Goal: Communication & Community: Participate in discussion

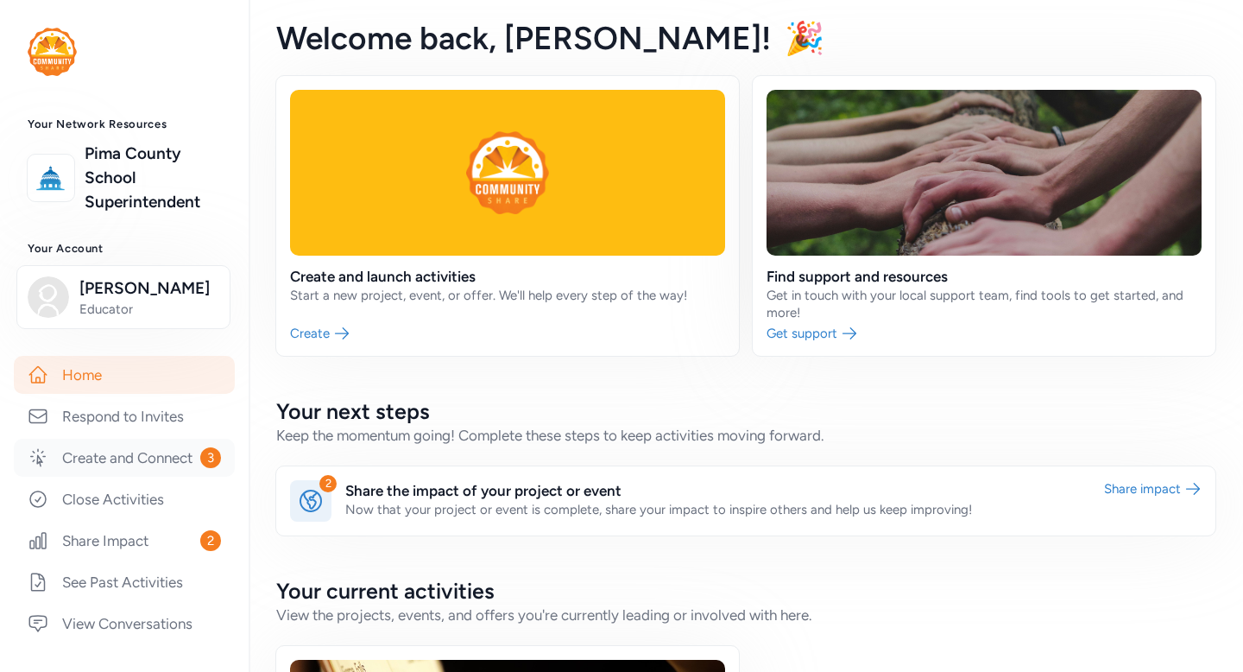
click at [137, 461] on link "Create and Connect 3" at bounding box center [124, 458] width 221 height 38
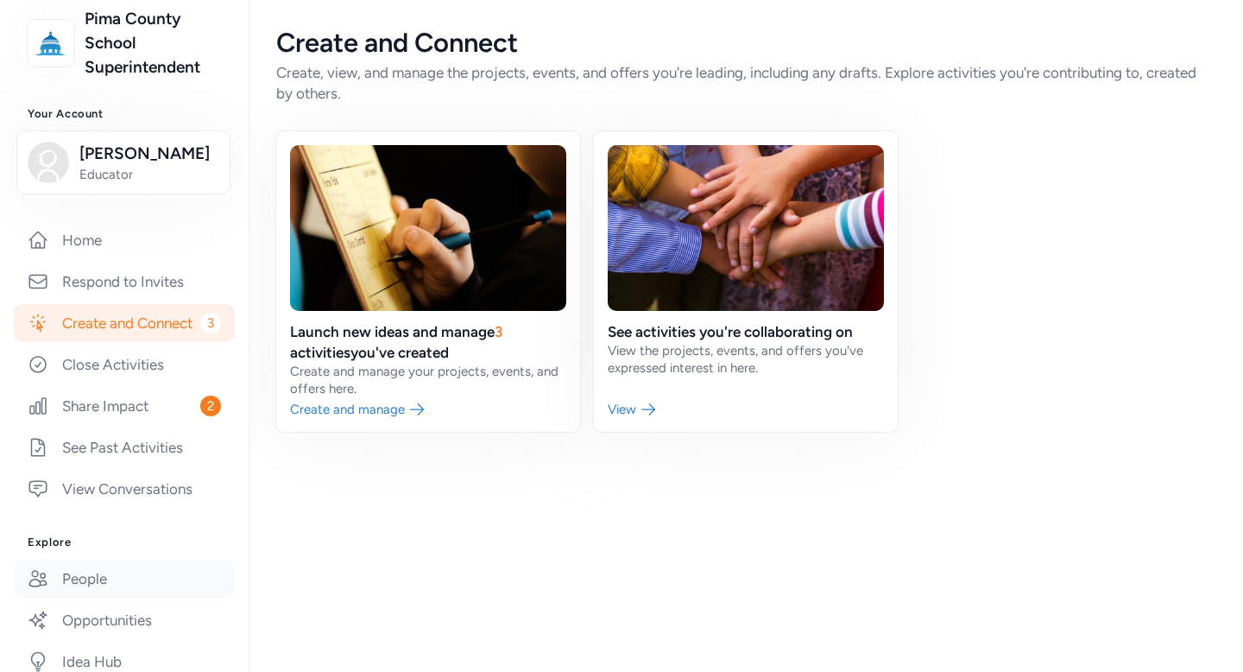
scroll to position [134, 0]
click at [161, 286] on link "Respond to Invites" at bounding box center [124, 282] width 221 height 38
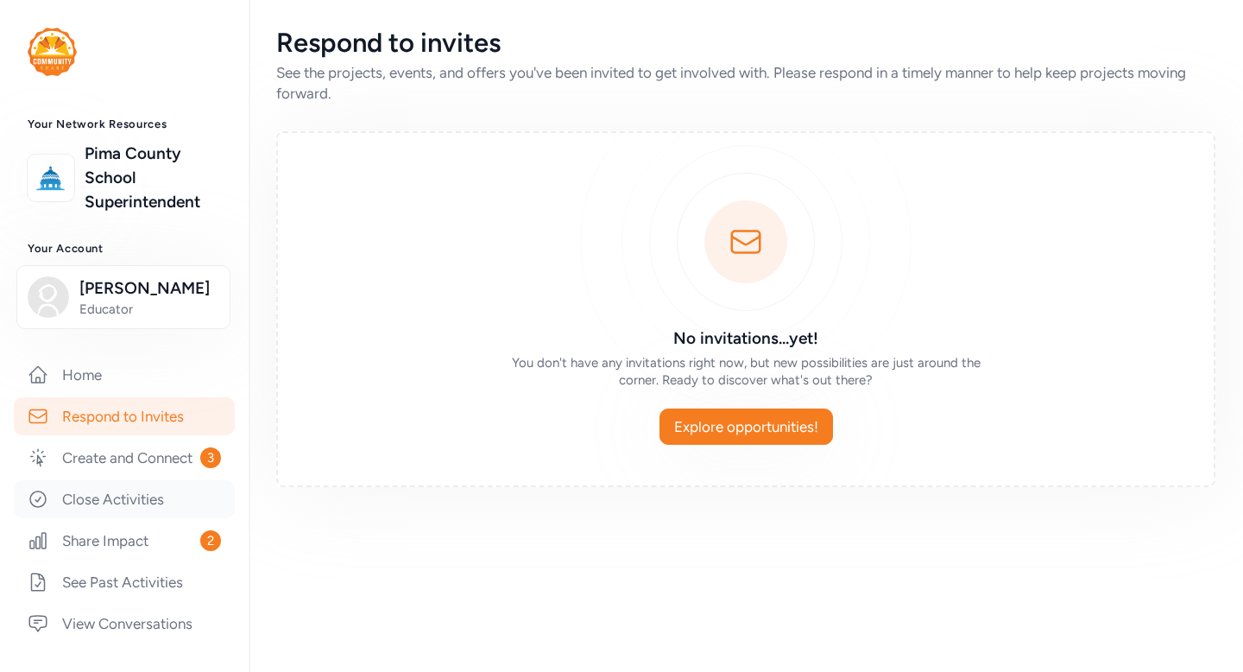
scroll to position [40, 0]
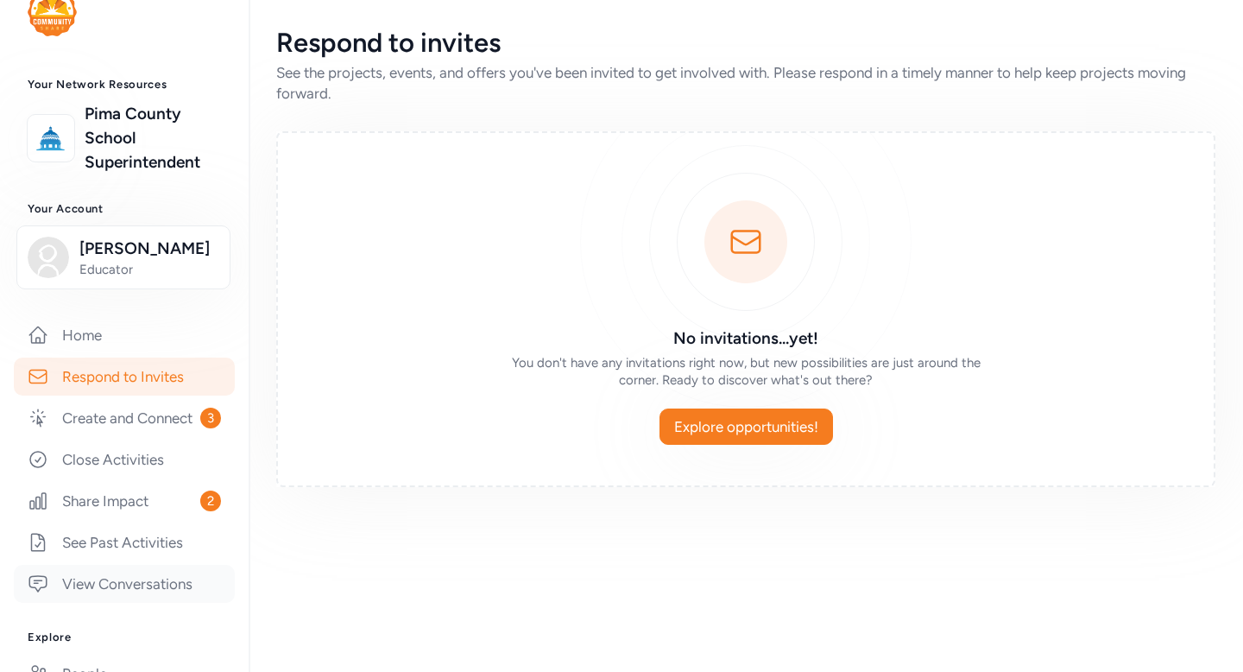
click at [178, 576] on link "View Conversations" at bounding box center [124, 584] width 221 height 38
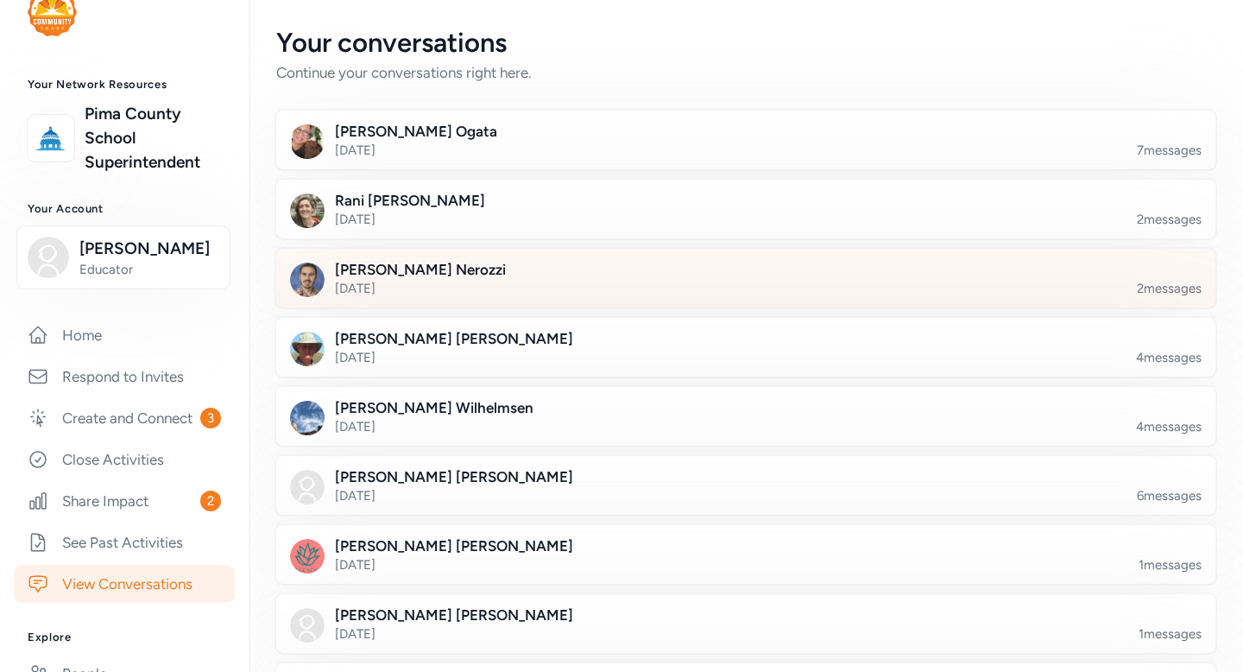
click at [457, 275] on div at bounding box center [759, 288] width 939 height 59
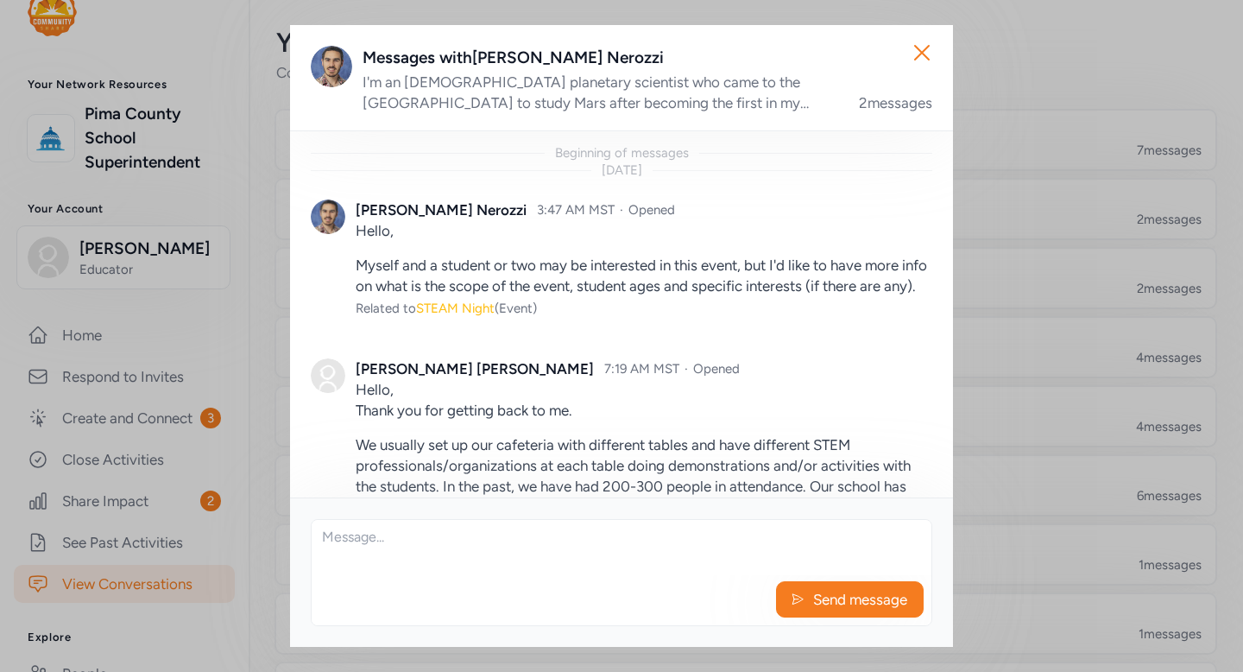
click at [480, 316] on span "STEAM Night" at bounding box center [455, 308] width 79 height 16
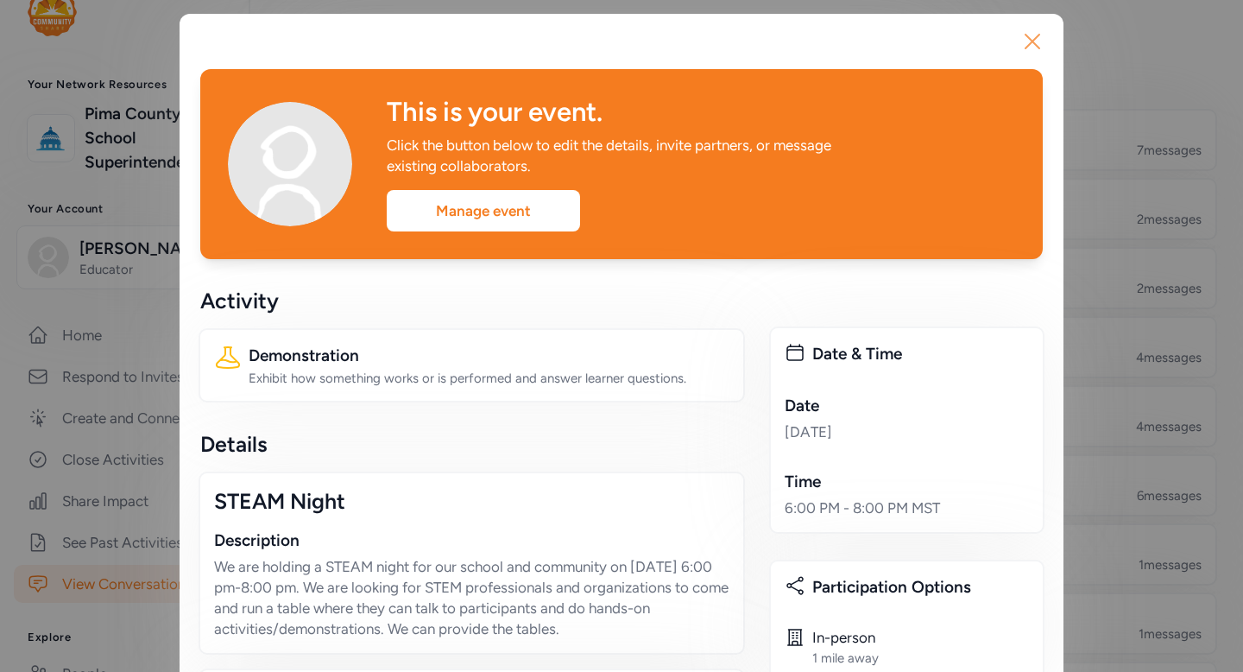
click at [1036, 40] on icon "button" at bounding box center [1033, 42] width 28 height 28
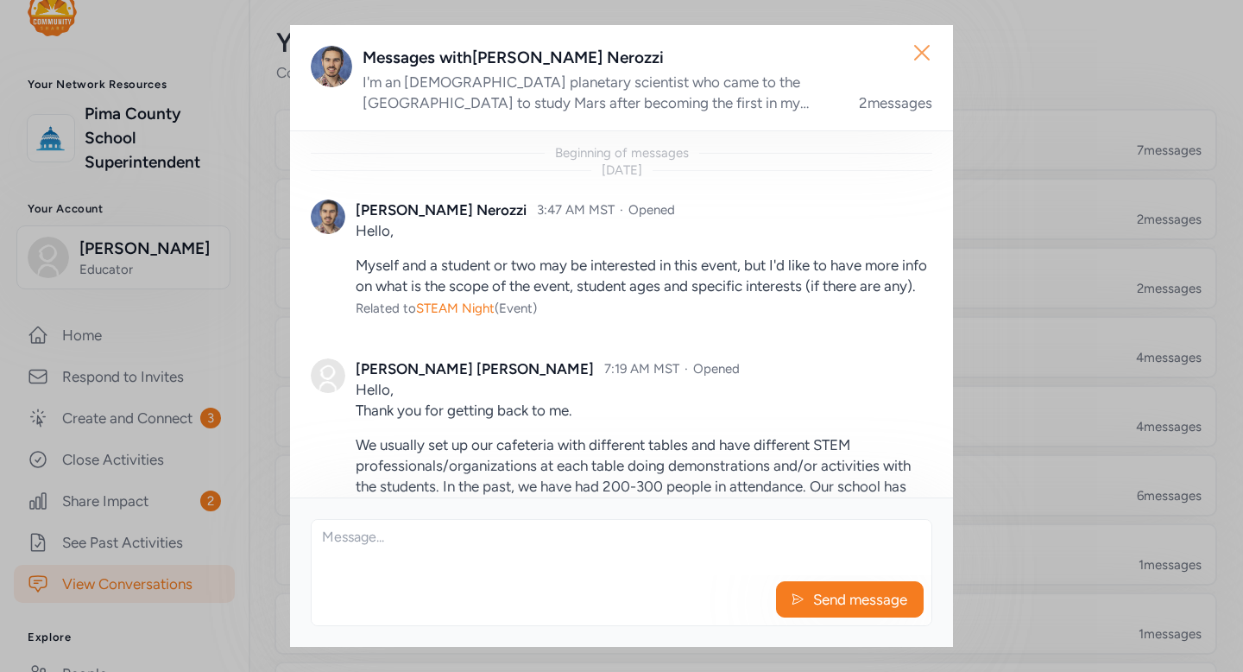
click at [920, 54] on icon "button" at bounding box center [922, 53] width 14 height 14
